Goal: Task Accomplishment & Management: Use online tool/utility

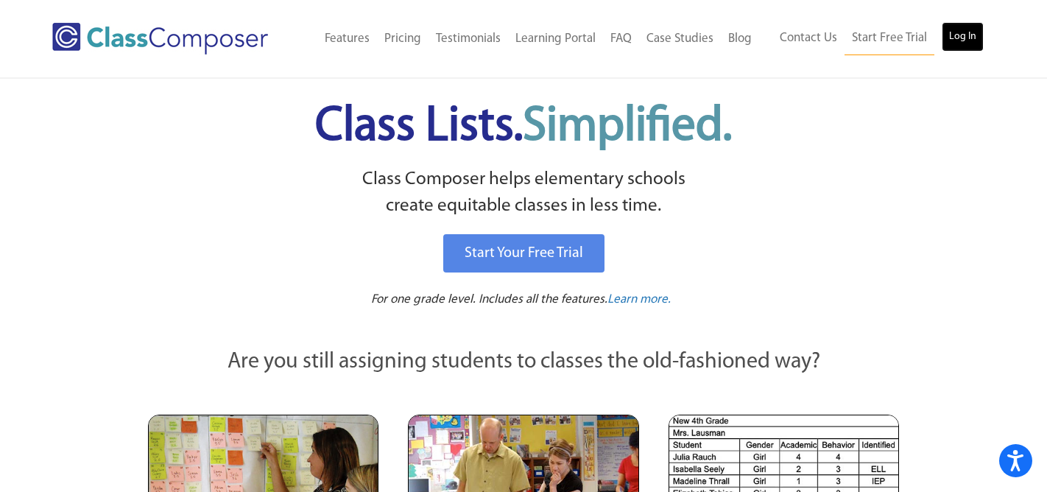
click at [966, 35] on link "Log In" at bounding box center [962, 36] width 42 height 29
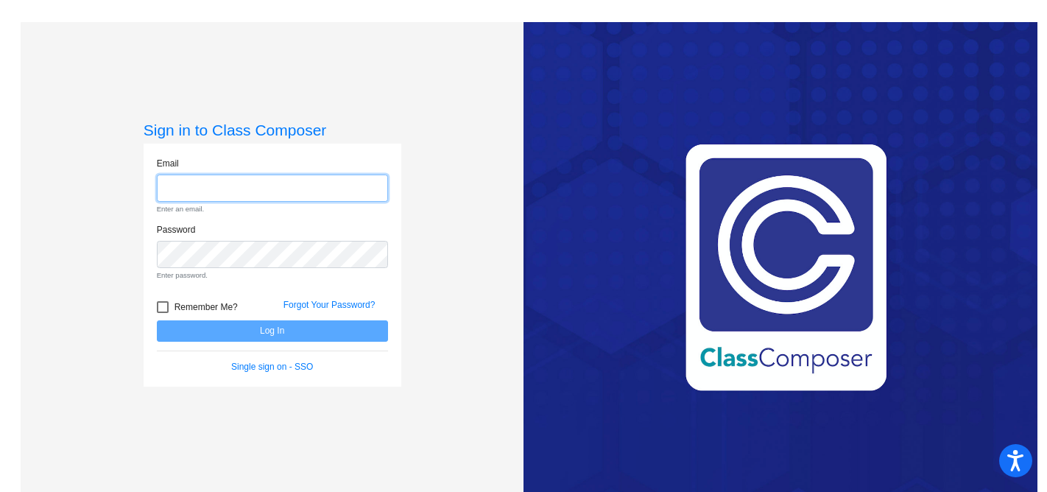
type input "bhansman@denisoncsd.org"
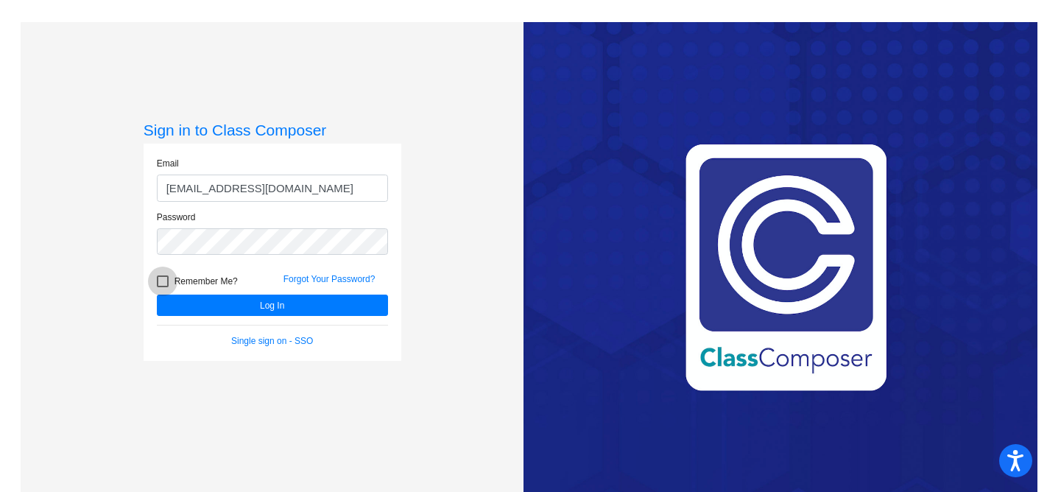
click at [160, 285] on div at bounding box center [163, 281] width 12 height 12
click at [162, 287] on input "Remember Me?" at bounding box center [162, 287] width 1 height 1
checkbox input "true"
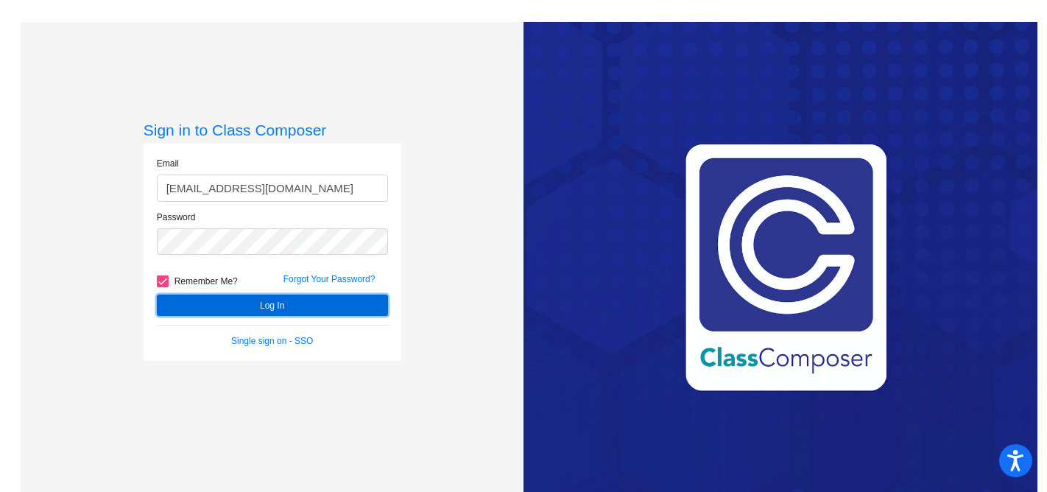
click at [242, 305] on button "Log In" at bounding box center [272, 304] width 231 height 21
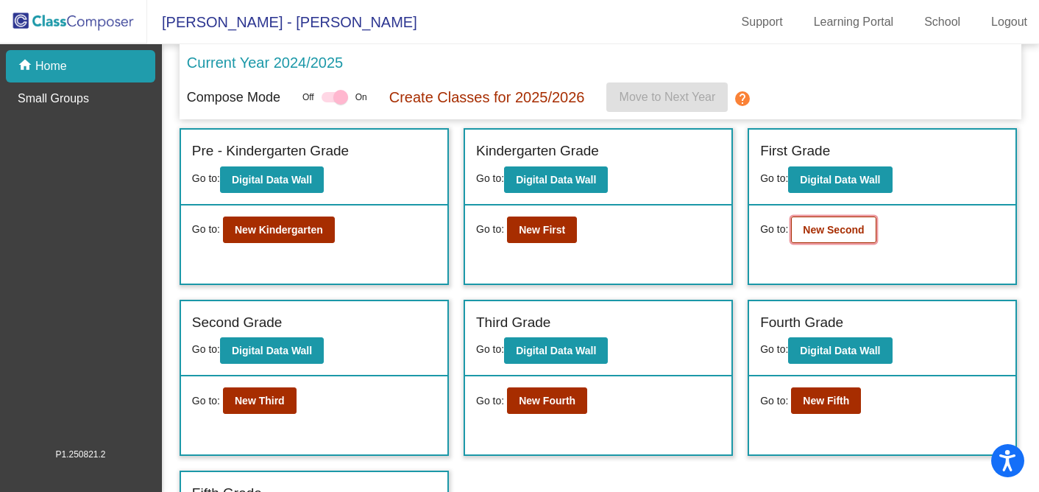
click at [836, 236] on button "New Second" at bounding box center [833, 229] width 85 height 26
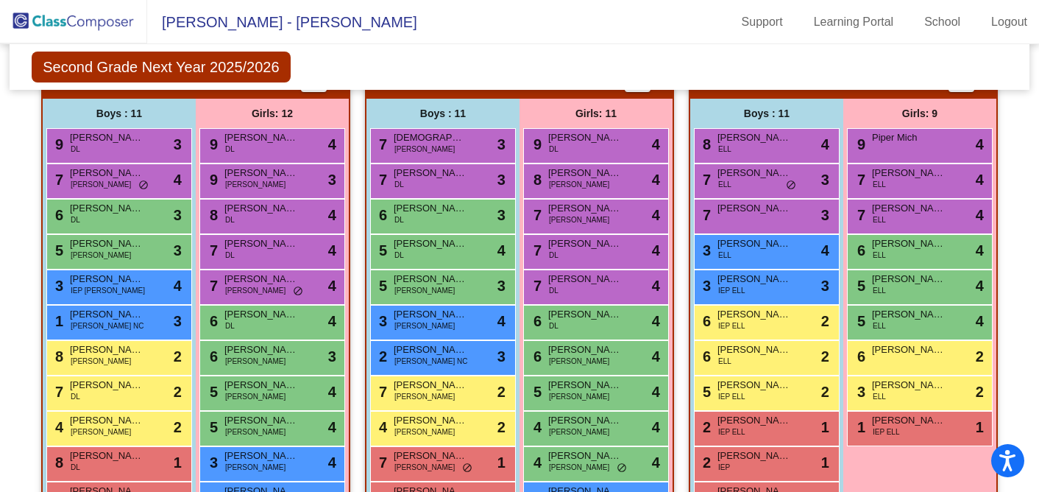
scroll to position [333, 0]
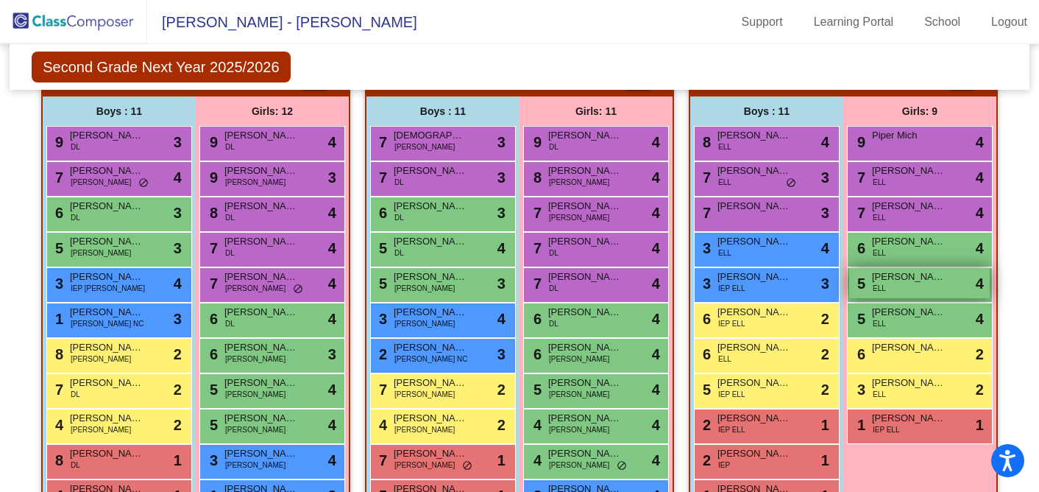
click at [882, 283] on span "Griselda Raymundo" at bounding box center [909, 276] width 74 height 15
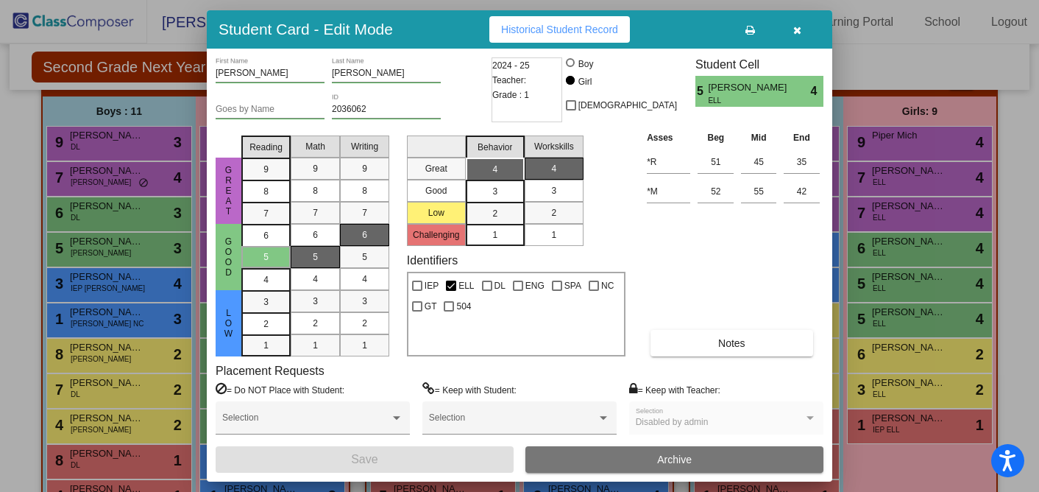
click at [798, 25] on icon "button" at bounding box center [797, 30] width 8 height 10
